Goal: Transaction & Acquisition: Subscribe to service/newsletter

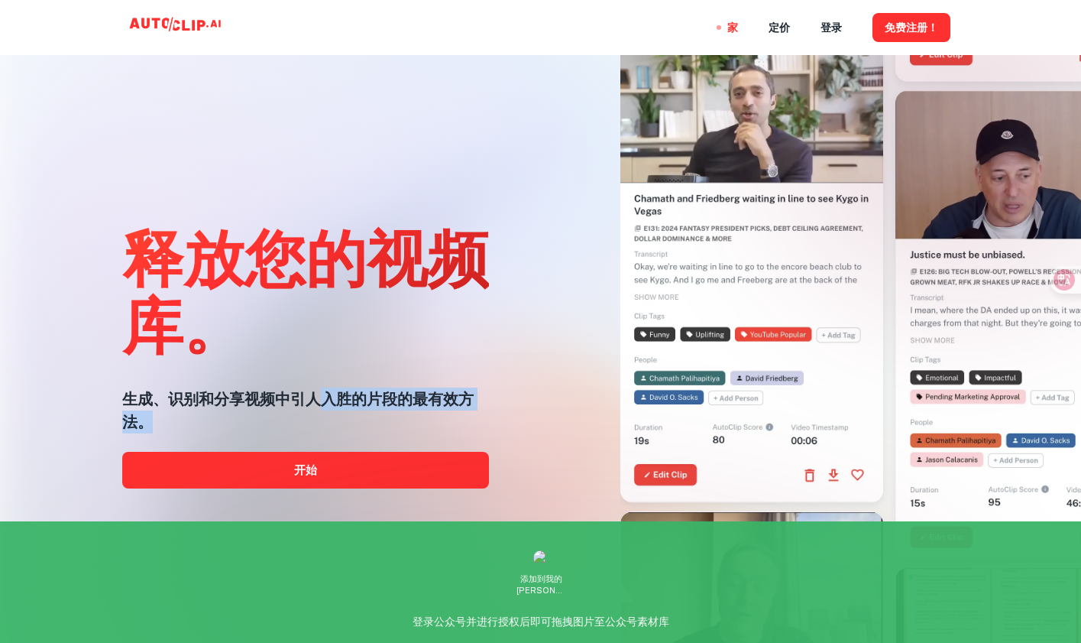
drag, startPoint x: 389, startPoint y: 399, endPoint x: 478, endPoint y: 410, distance: 90.1
click at [478, 410] on h5 "生成、识别和分享视频中引人入胜的片段的最有效方法。" at bounding box center [305, 410] width 367 height 46
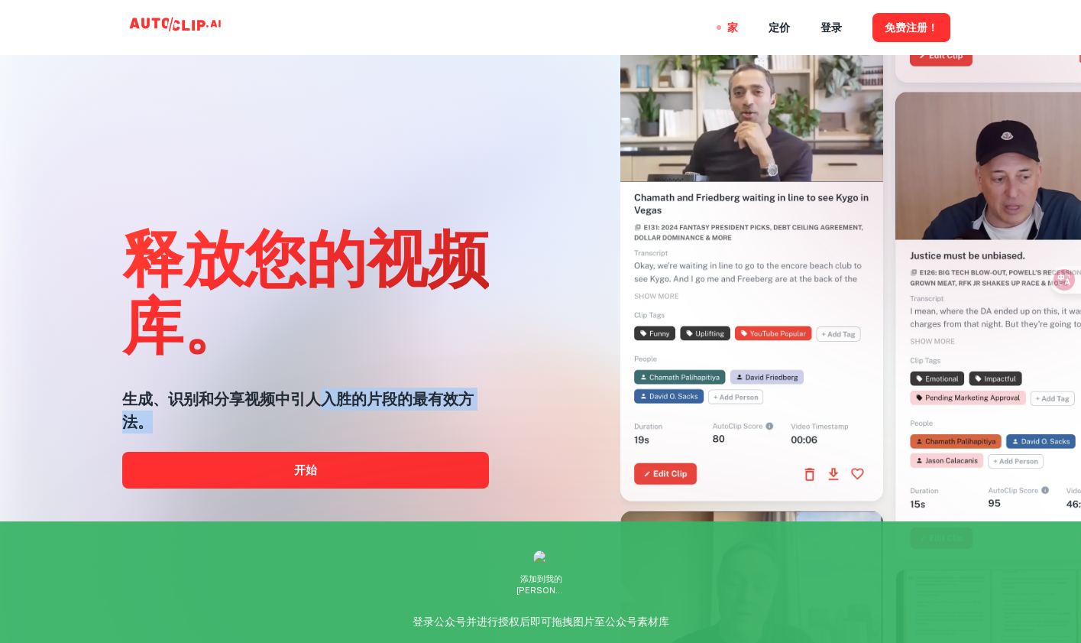
click at [478, 411] on h5 "生成、识别和分享视频中引人入胜的片段的最有效方法。" at bounding box center [305, 410] width 367 height 46
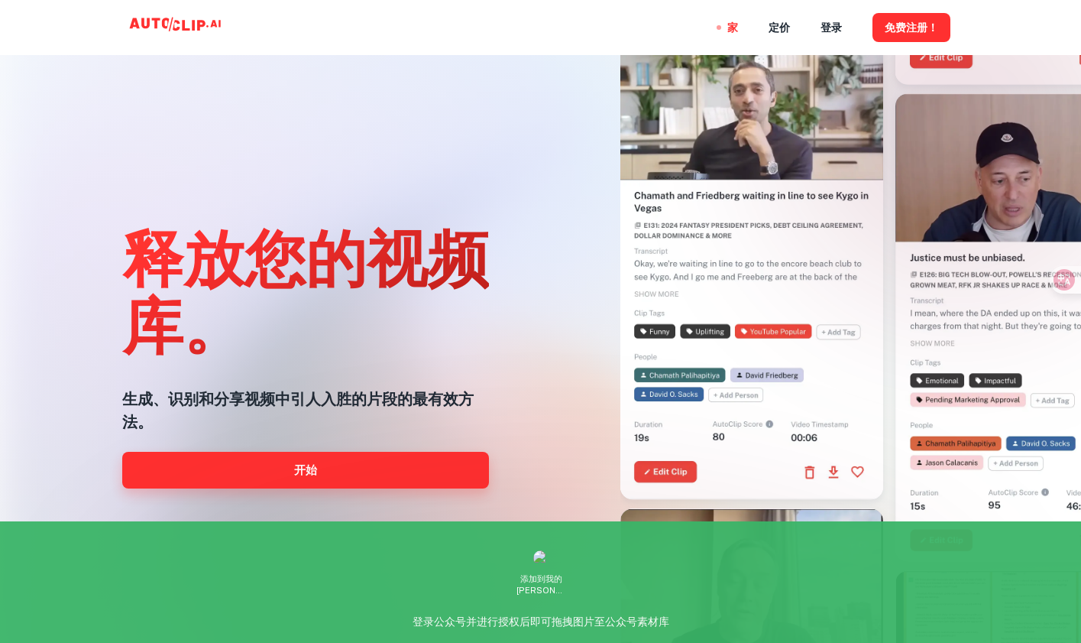
click at [329, 469] on link "开始" at bounding box center [305, 470] width 367 height 37
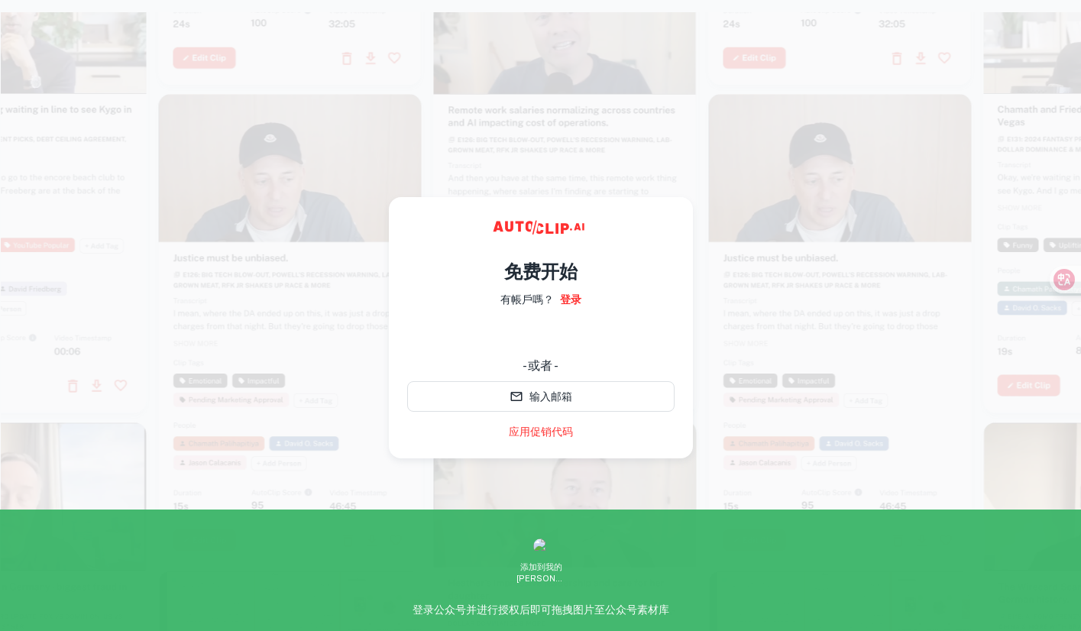
scroll to position [19, 0]
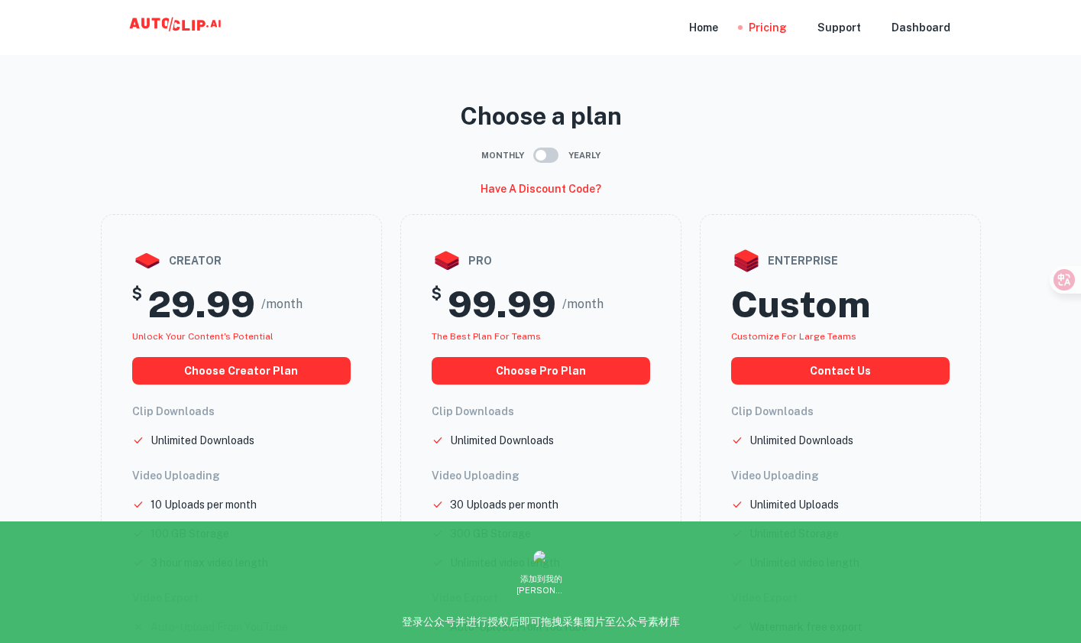
click at [183, 22] on icon at bounding box center [186, 25] width 8 height 11
